Goal: Task Accomplishment & Management: Complete application form

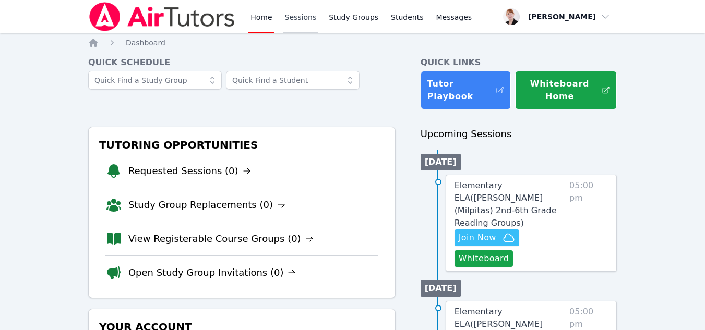
click at [300, 19] on link "Sessions" at bounding box center [301, 16] width 36 height 33
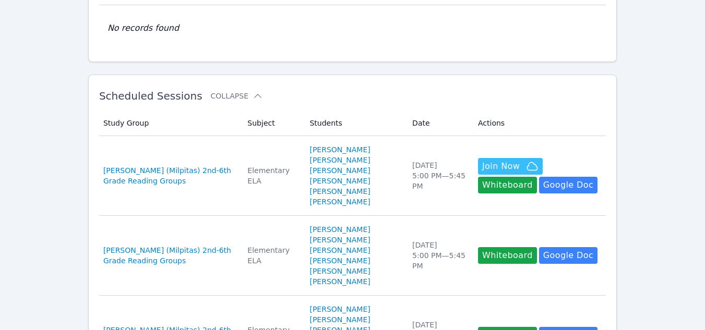
scroll to position [113, 0]
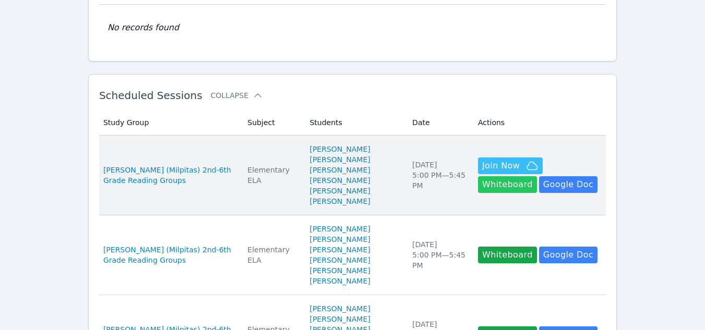
click at [537, 176] on button "Whiteboard" at bounding box center [507, 184] width 59 height 17
click at [478, 158] on button "Join Now" at bounding box center [510, 166] width 65 height 17
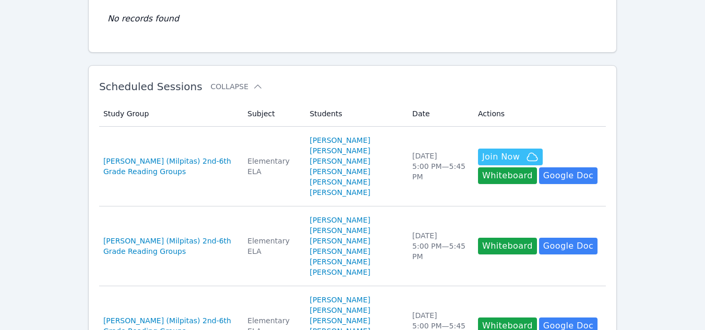
scroll to position [124, 0]
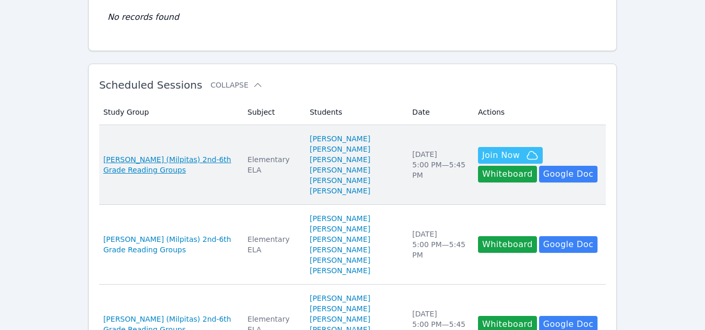
click at [172, 155] on span "Curtner (Milpitas) 2nd-6th Grade Reading Groups" at bounding box center [169, 165] width 132 height 21
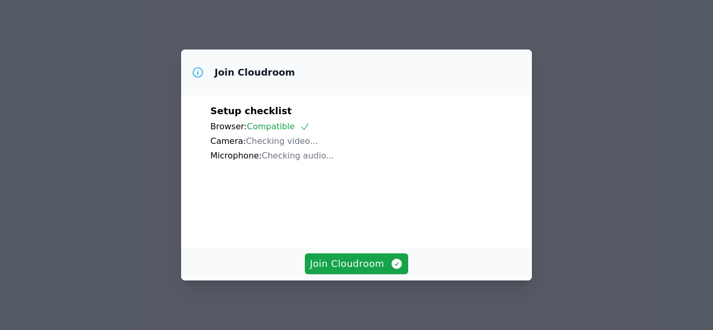
click at [334, 263] on span "Join Cloudroom" at bounding box center [356, 264] width 93 height 15
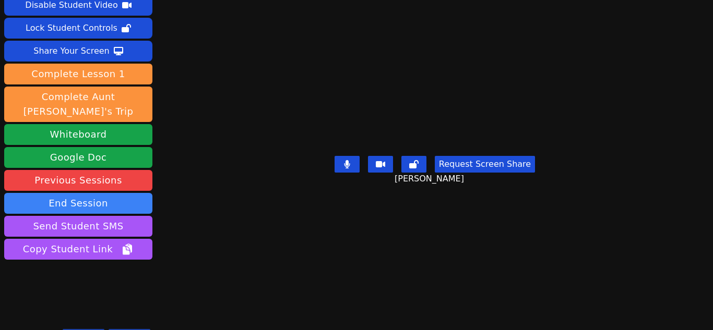
scroll to position [50, 0]
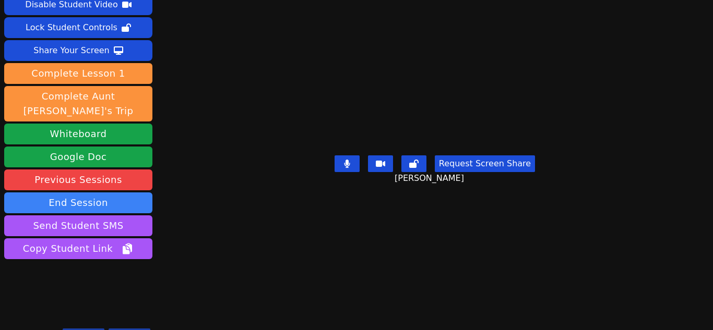
click at [85, 330] on icon at bounding box center [83, 335] width 6 height 8
click at [85, 330] on icon at bounding box center [83, 335] width 10 height 8
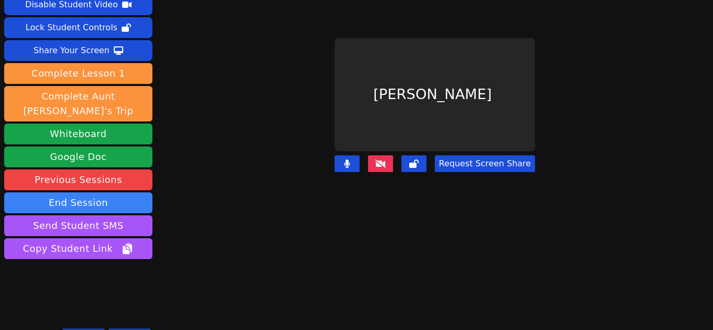
scroll to position [0, 0]
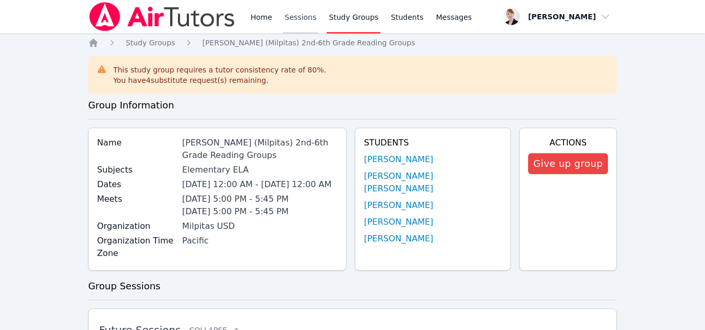
click at [293, 15] on link "Sessions" at bounding box center [301, 16] width 36 height 33
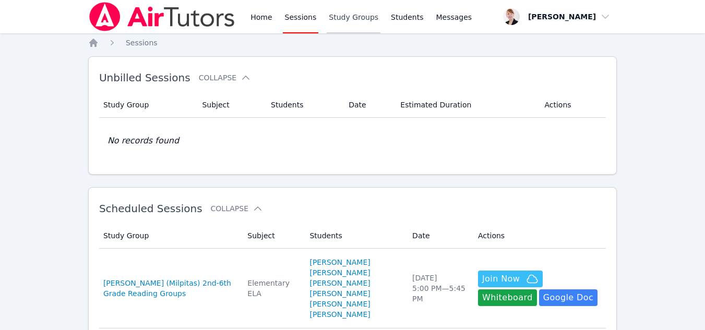
click at [352, 13] on link "Study Groups" at bounding box center [354, 16] width 54 height 33
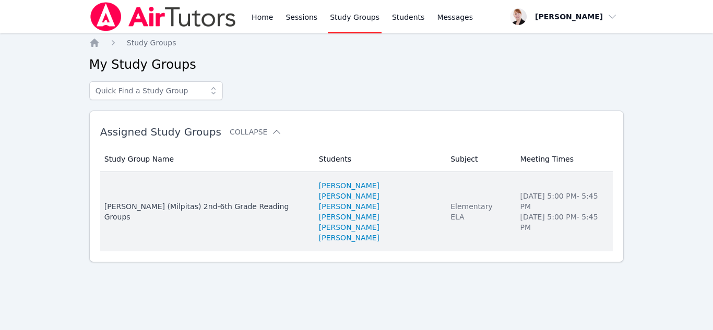
click at [232, 212] on td "Study Group Name Curtner (Milpitas) 2nd-6th Grade Reading Groups" at bounding box center [206, 211] width 212 height 79
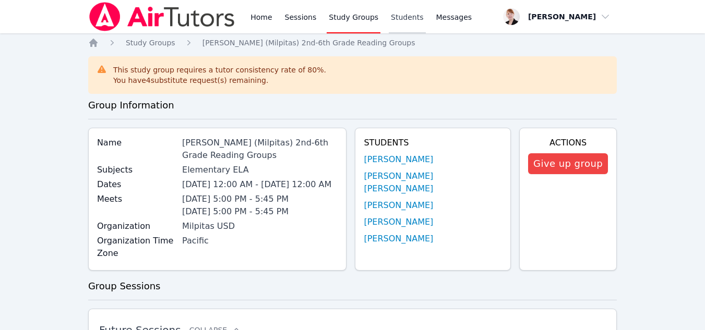
click at [394, 20] on link "Students" at bounding box center [407, 16] width 37 height 33
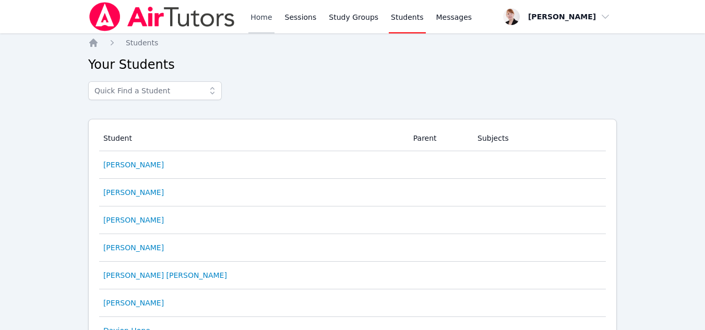
click at [256, 9] on link "Home" at bounding box center [262, 16] width 26 height 33
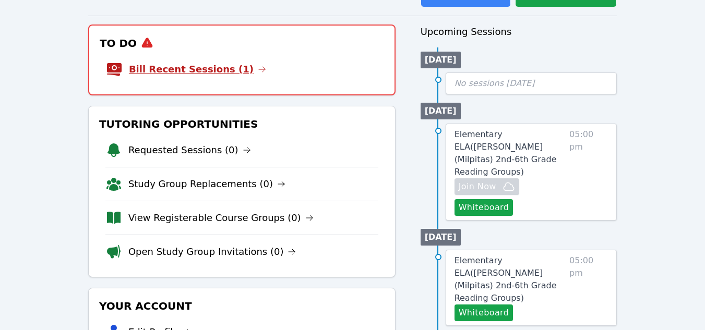
scroll to position [103, 0]
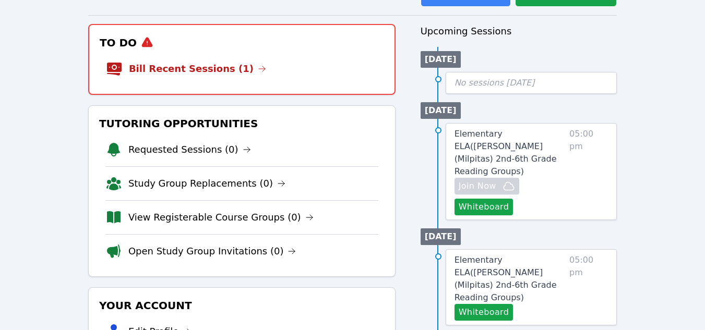
click at [233, 81] on li "Bill Recent Sessions (1)" at bounding box center [242, 68] width 272 height 33
click at [224, 68] on link "Bill Recent Sessions (1)" at bounding box center [197, 69] width 137 height 15
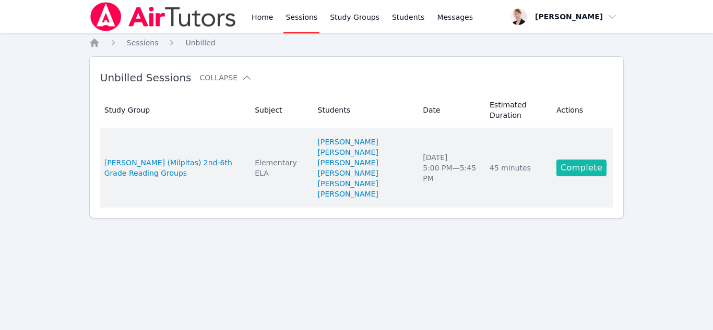
click at [569, 172] on link "Complete" at bounding box center [582, 168] width 50 height 17
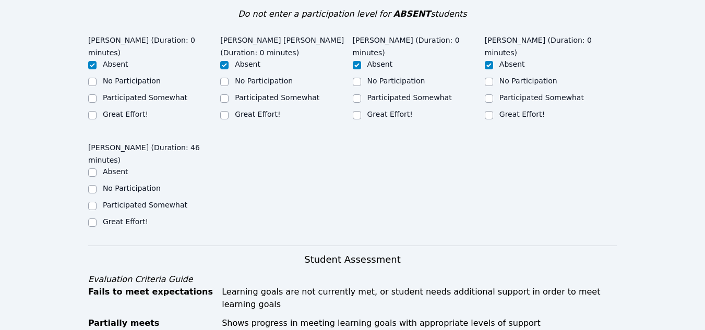
scroll to position [269, 0]
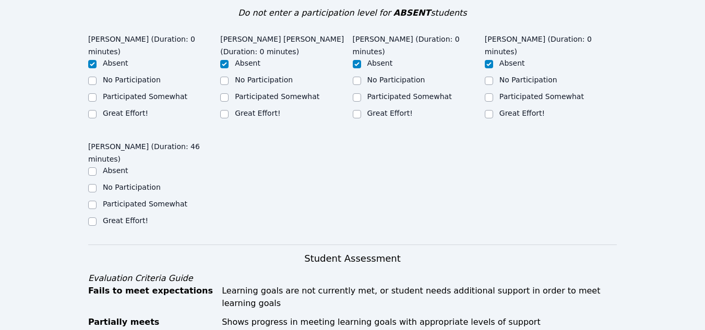
click at [117, 217] on label "Great Effort!" at bounding box center [125, 221] width 45 height 8
click at [97, 218] on input "Great Effort!" at bounding box center [92, 222] width 8 height 8
checkbox input "true"
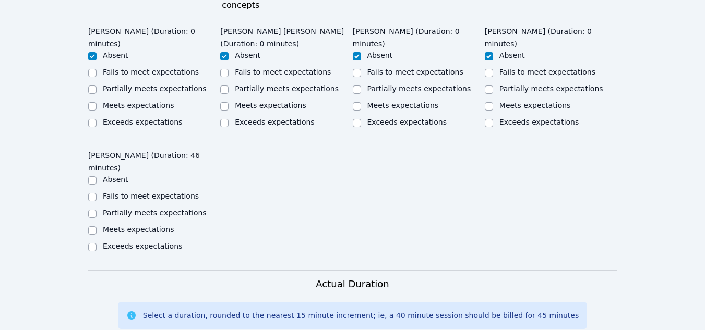
scroll to position [653, 0]
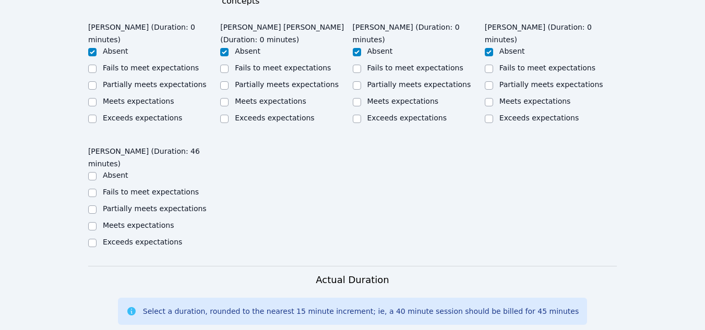
click at [105, 238] on label "Exceeds expectations" at bounding box center [142, 242] width 79 height 8
click at [97, 239] on input "Exceeds expectations" at bounding box center [92, 243] width 8 height 8
checkbox input "true"
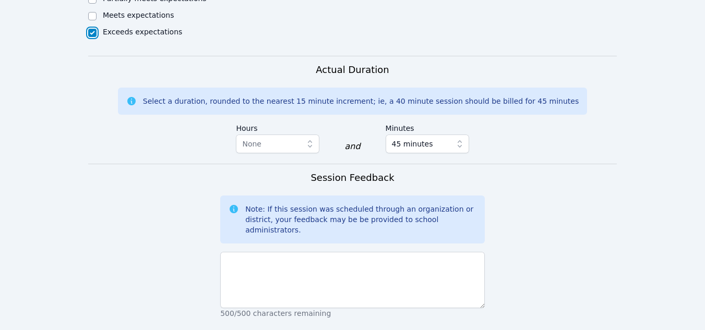
scroll to position [864, 0]
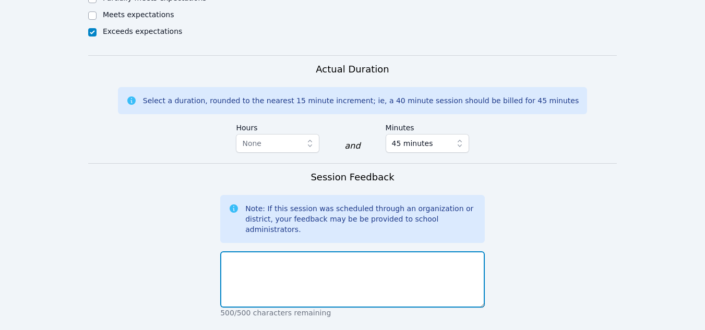
click at [244, 252] on textarea at bounding box center [352, 280] width 265 height 56
type textarea "He read very fluently and was on task the whole time."
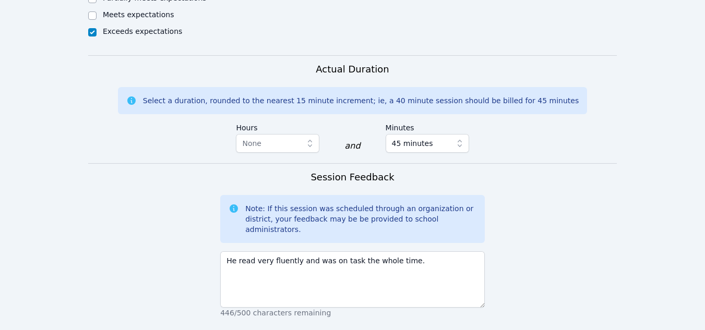
drag, startPoint x: 326, startPoint y: 317, endPoint x: 296, endPoint y: 281, distance: 46.7
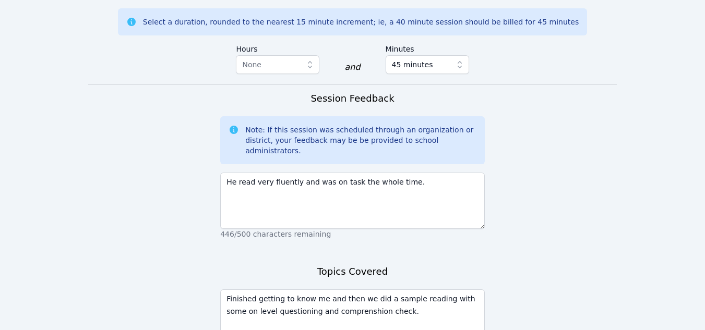
scroll to position [943, 0]
click at [320, 289] on textarea "Finished getting to know me and then we did a sample reading with some on level…" at bounding box center [352, 317] width 265 height 56
click at [328, 289] on textarea "Finished getting to know me and then we did a sample reading with some on level…" at bounding box center [352, 317] width 265 height 56
type textarea "Finished getting to know me and then we did a sample reading with some on level…"
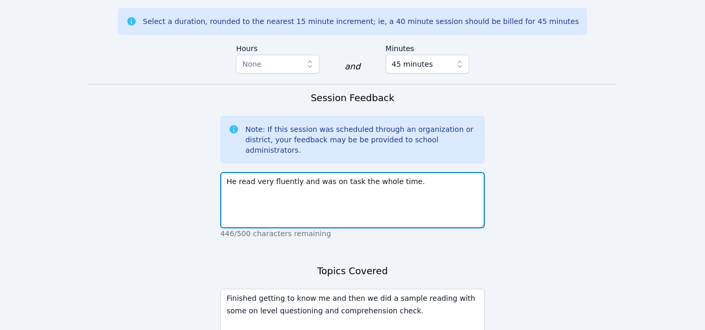
click at [395, 172] on textarea "He read very fluently and was on task the whole time." at bounding box center [352, 200] width 265 height 56
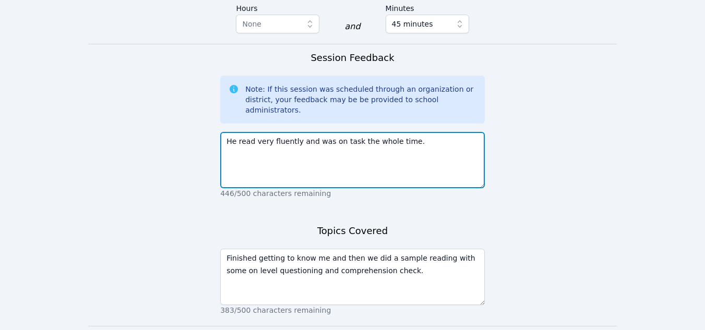
scroll to position [984, 0]
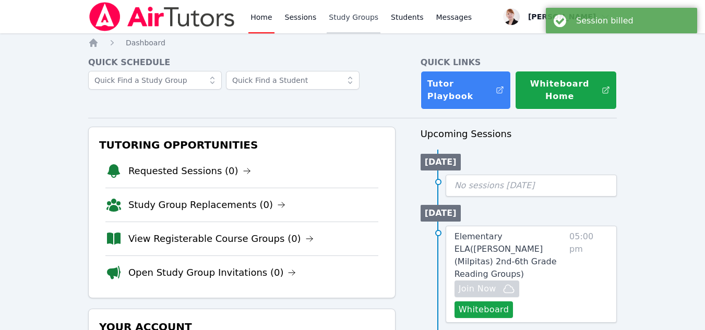
click at [335, 22] on link "Study Groups" at bounding box center [354, 16] width 54 height 33
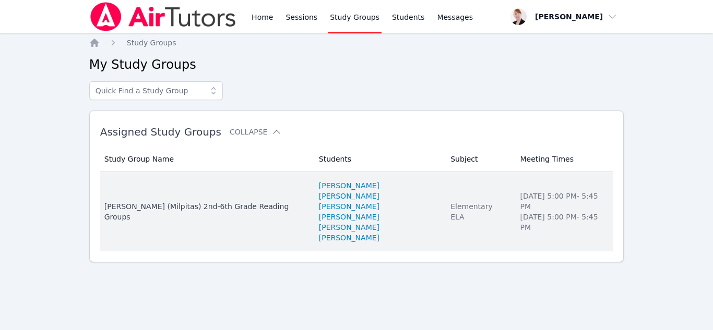
click at [199, 213] on td "Study Group Name Curtner (Milpitas) 2nd-6th Grade Reading Groups" at bounding box center [206, 211] width 212 height 79
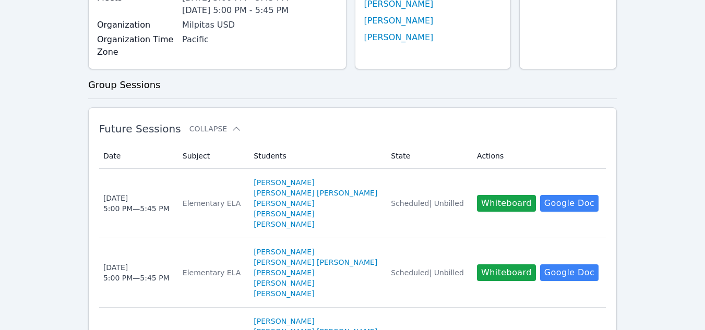
scroll to position [203, 0]
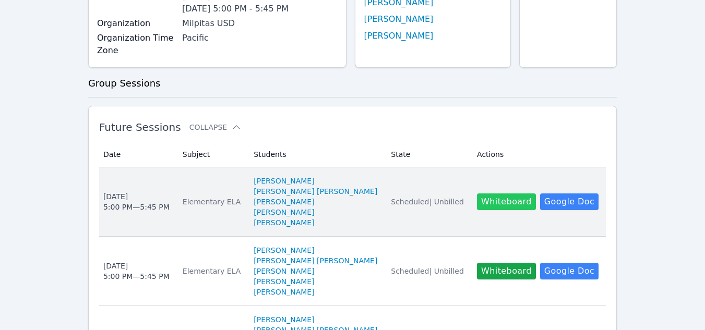
click at [486, 210] on button "Whiteboard" at bounding box center [506, 202] width 59 height 17
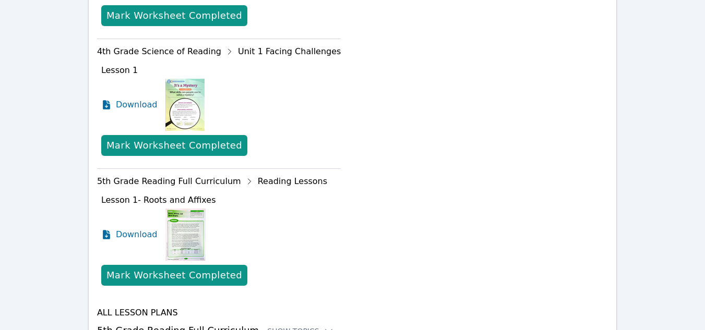
scroll to position [627, 0]
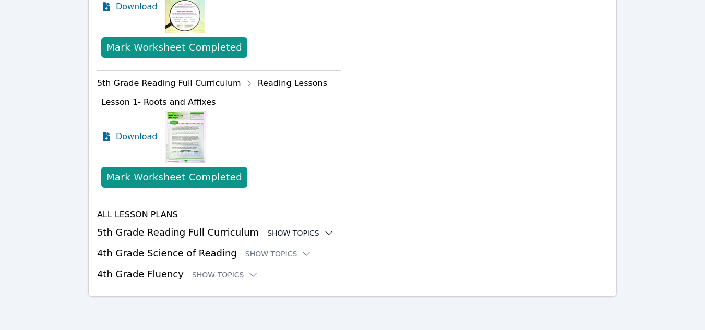
click at [293, 233] on div "Show Topics" at bounding box center [300, 233] width 67 height 10
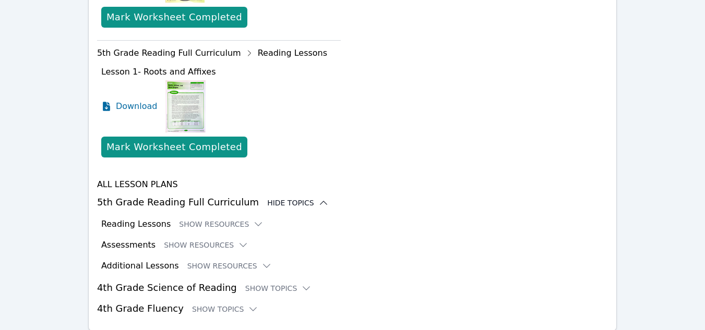
scroll to position [657, 0]
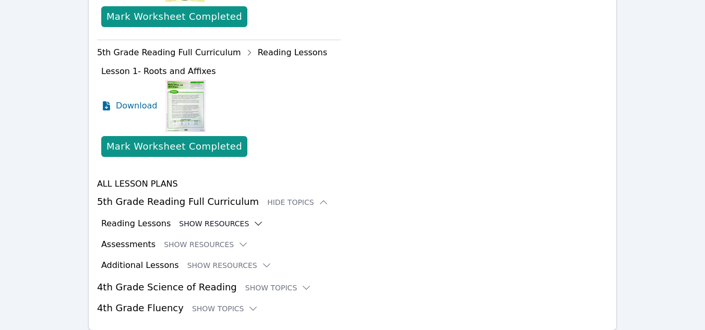
click at [219, 223] on button "Show Resources" at bounding box center [221, 224] width 85 height 10
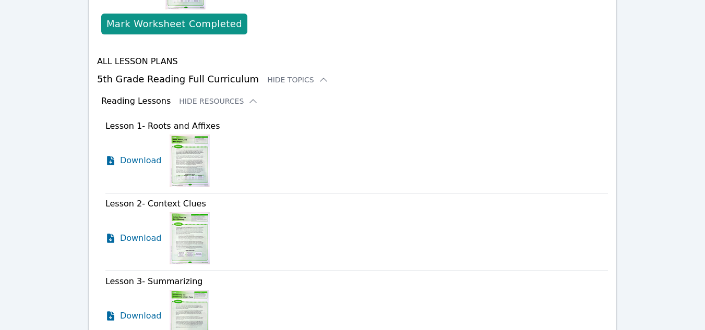
scroll to position [781, 0]
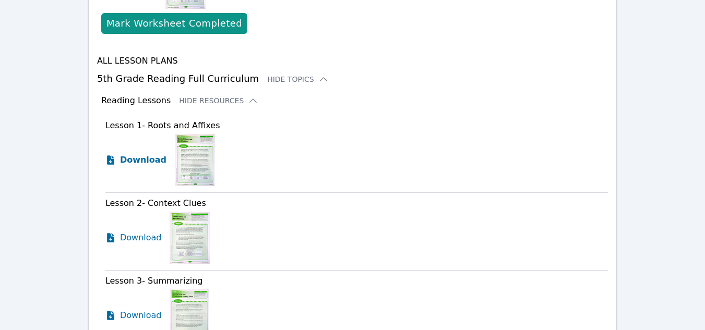
click at [141, 161] on span "Download" at bounding box center [143, 160] width 46 height 13
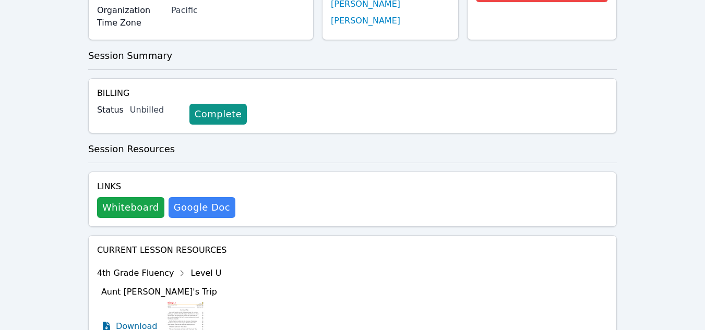
scroll to position [177, 0]
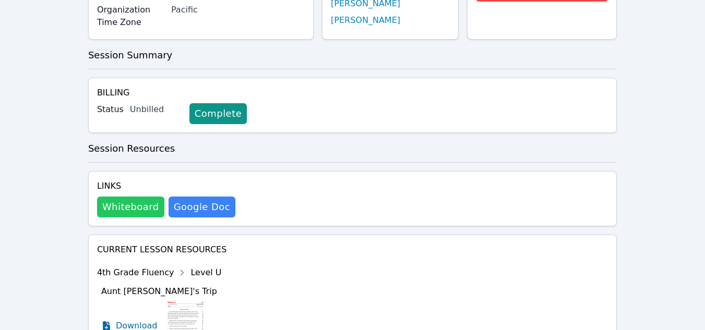
click at [124, 206] on button "Whiteboard" at bounding box center [130, 207] width 67 height 21
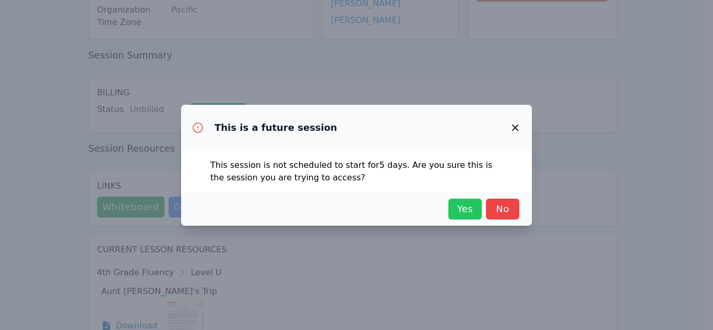
click at [463, 206] on span "Yes" at bounding box center [465, 209] width 23 height 15
